Goal: Browse casually

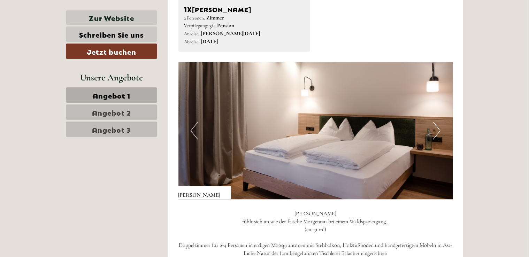
scroll to position [712, 0]
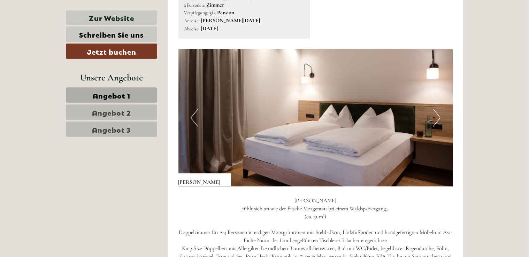
click at [436, 119] on button "Next" at bounding box center [437, 117] width 7 height 17
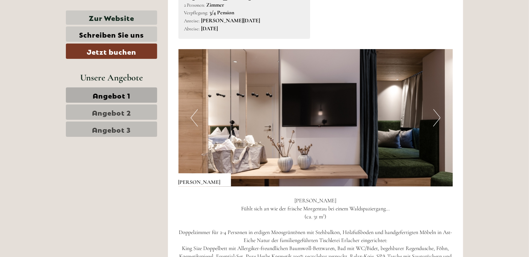
click at [436, 119] on button "Next" at bounding box center [437, 117] width 7 height 17
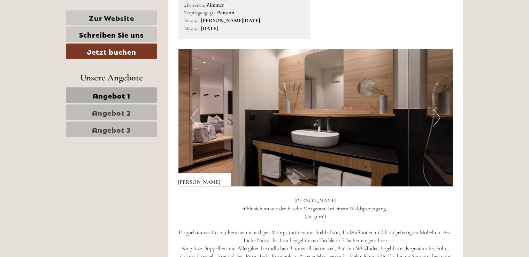
click at [436, 119] on button "Next" at bounding box center [437, 117] width 7 height 17
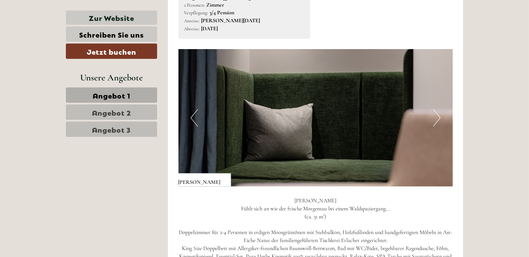
click at [436, 119] on button "Next" at bounding box center [437, 117] width 7 height 17
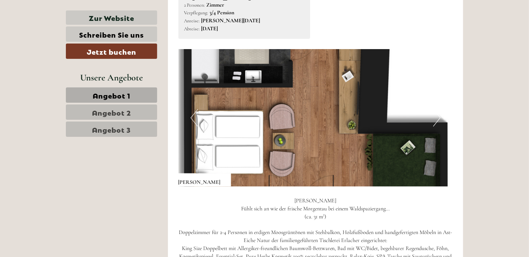
click at [436, 119] on button "Next" at bounding box center [437, 117] width 7 height 17
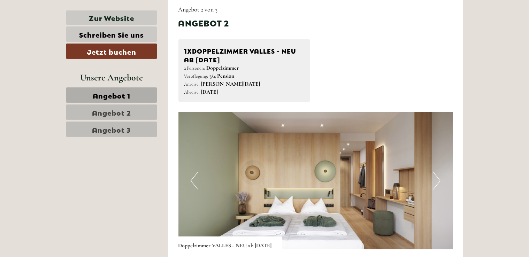
scroll to position [1141, 0]
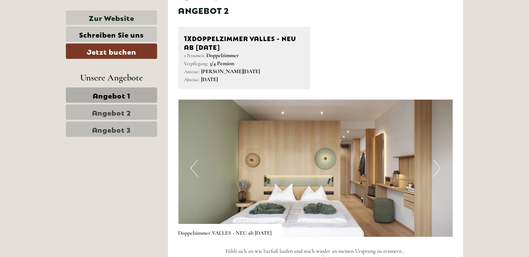
click at [434, 170] on button "Next" at bounding box center [437, 168] width 7 height 17
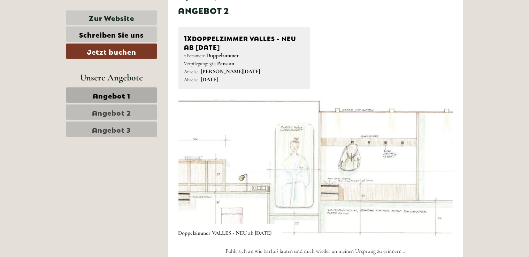
click at [434, 170] on button "Next" at bounding box center [437, 168] width 7 height 17
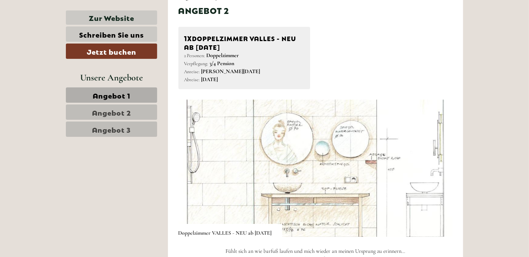
click at [434, 170] on button "Next" at bounding box center [437, 168] width 7 height 17
click at [435, 165] on button "Next" at bounding box center [437, 168] width 7 height 17
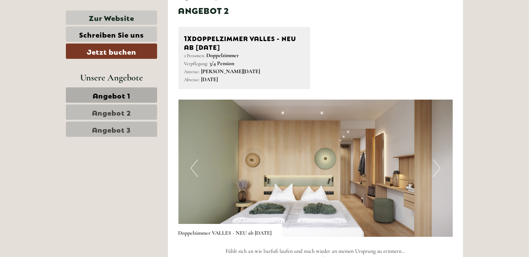
click at [435, 165] on button "Next" at bounding box center [437, 168] width 7 height 17
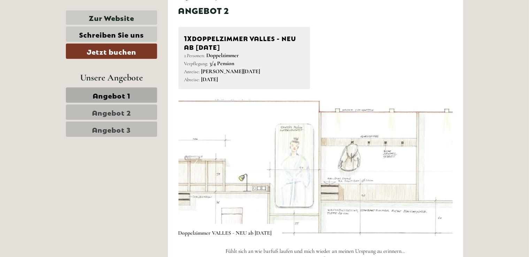
click at [435, 165] on button "Next" at bounding box center [437, 168] width 7 height 17
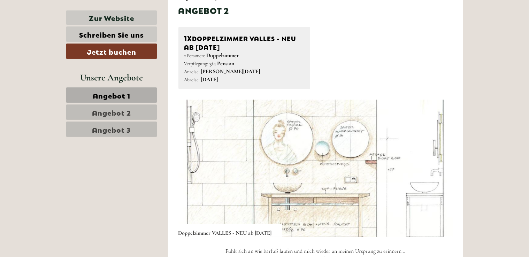
click at [435, 165] on button "Next" at bounding box center [437, 168] width 7 height 17
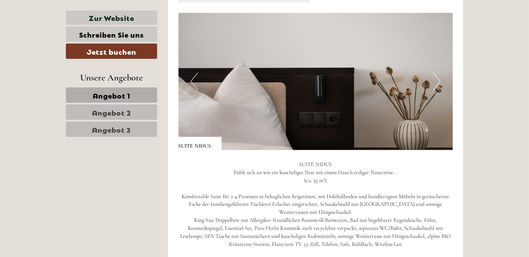
scroll to position [1699, 0]
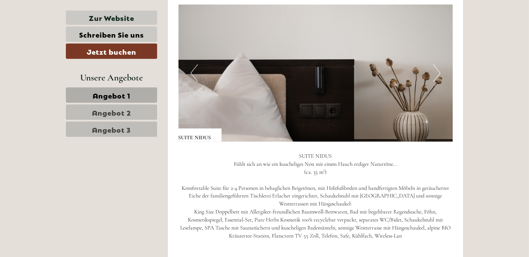
click at [434, 73] on button "Next" at bounding box center [437, 73] width 7 height 17
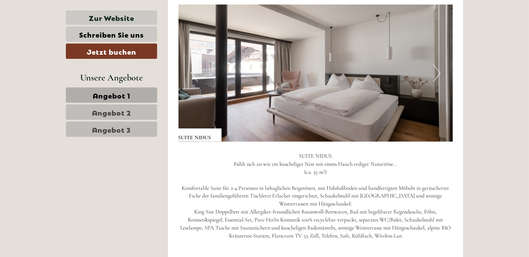
click at [434, 73] on button "Next" at bounding box center [437, 73] width 7 height 17
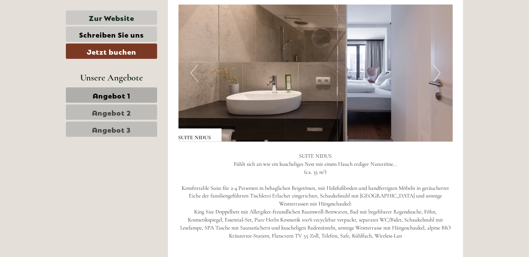
click at [434, 73] on button "Next" at bounding box center [437, 73] width 7 height 17
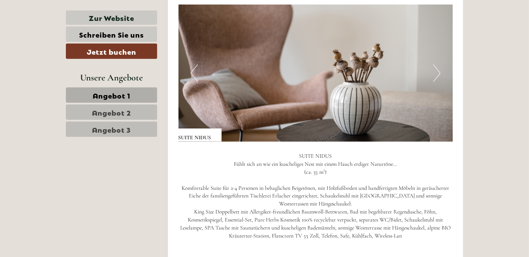
click at [434, 73] on button "Next" at bounding box center [437, 73] width 7 height 17
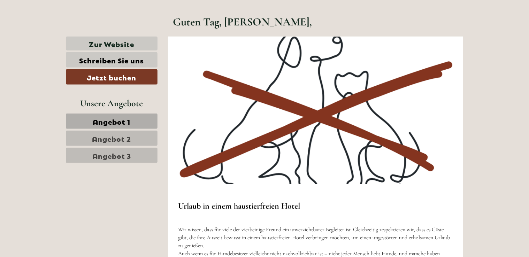
scroll to position [0, 0]
